Goal: Information Seeking & Learning: Stay updated

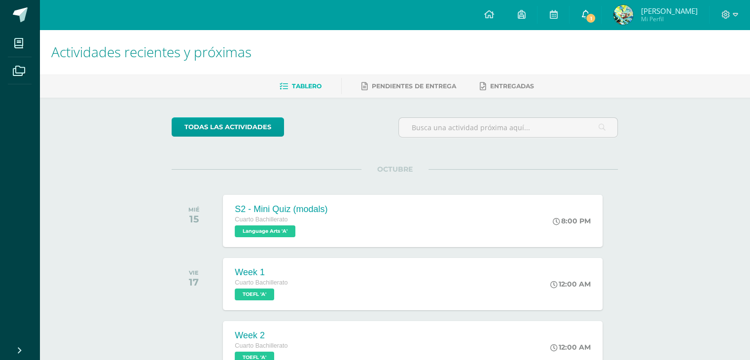
click at [594, 17] on span "1" at bounding box center [590, 18] width 11 height 11
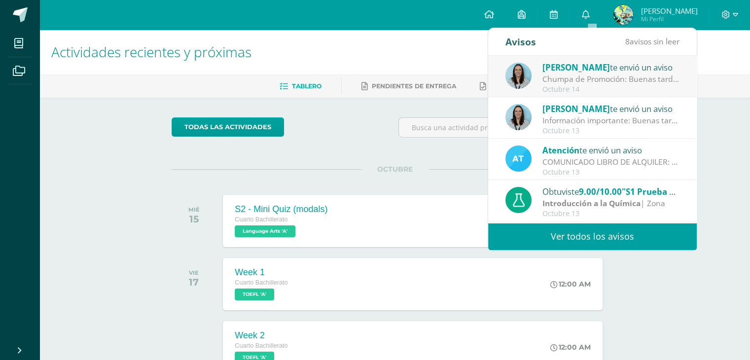
click at [607, 77] on div "Chumpa de Promoción: Buenas tardes estimados padres de familia y estudiantes, C…" at bounding box center [611, 78] width 137 height 11
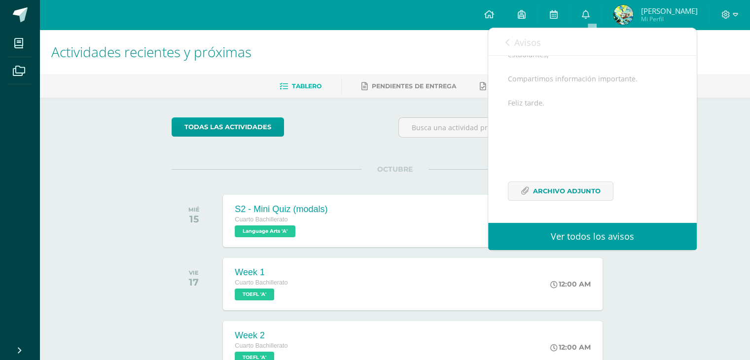
scroll to position [132, 0]
click at [518, 46] on span "Avisos" at bounding box center [527, 43] width 27 height 12
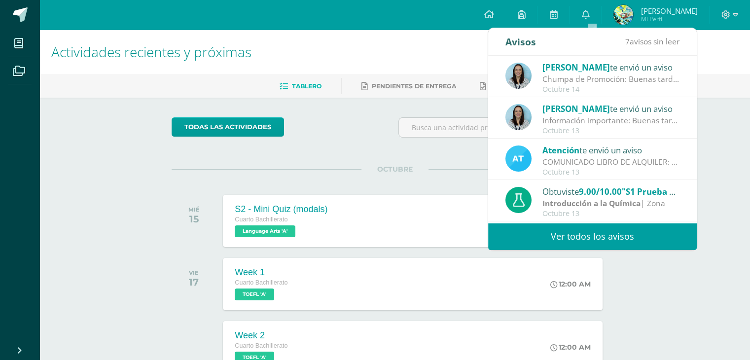
click at [618, 240] on link "Ver todos los avisos" at bounding box center [592, 236] width 209 height 27
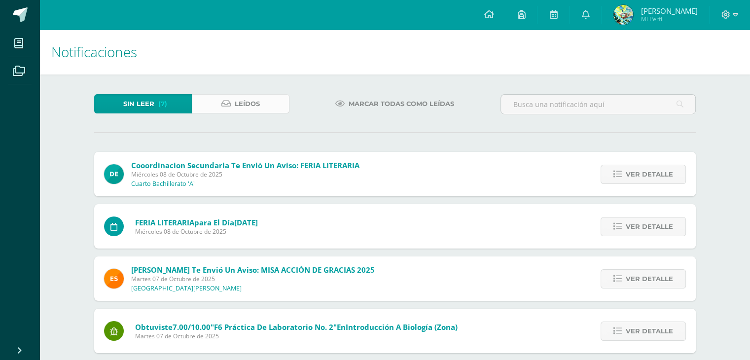
click at [273, 103] on link "Leídos" at bounding box center [241, 103] width 98 height 19
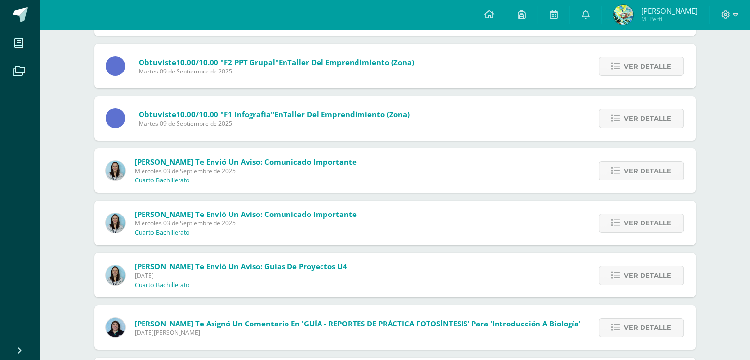
scroll to position [3531, 0]
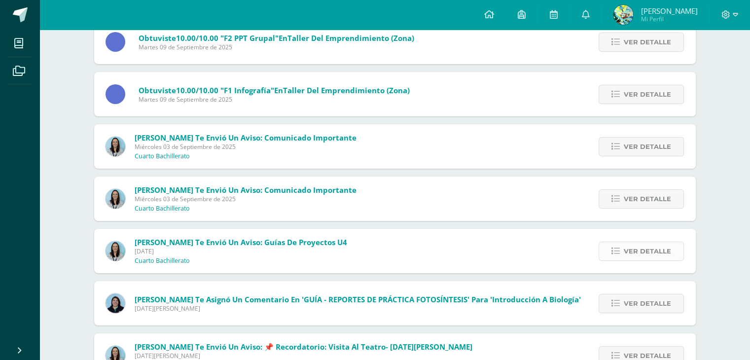
click at [647, 255] on span "Ver detalle" at bounding box center [647, 251] width 47 height 18
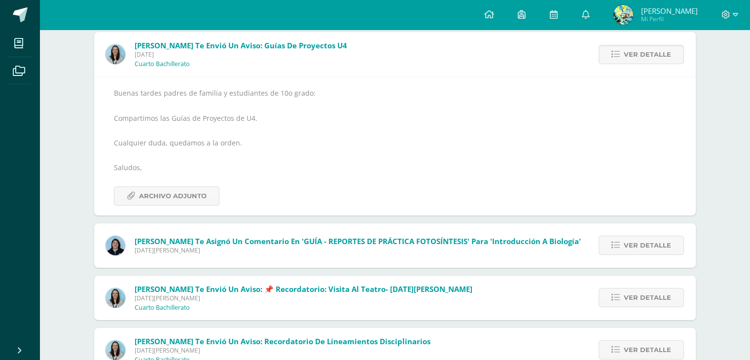
scroll to position [3728, 0]
click at [182, 190] on span "Archivo Adjunto" at bounding box center [173, 195] width 68 height 18
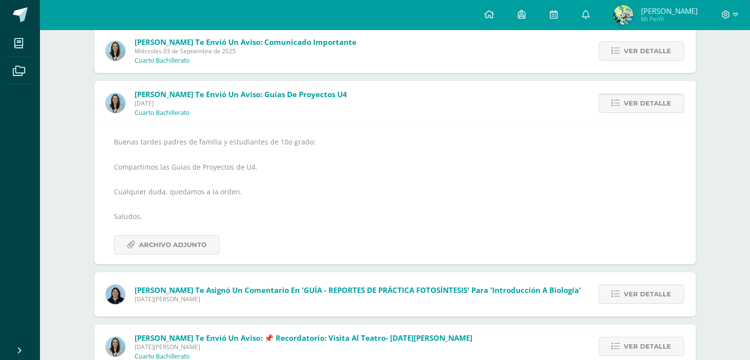
click at [640, 100] on span "Ver detalle" at bounding box center [647, 103] width 47 height 18
